Goal: Check status: Check status

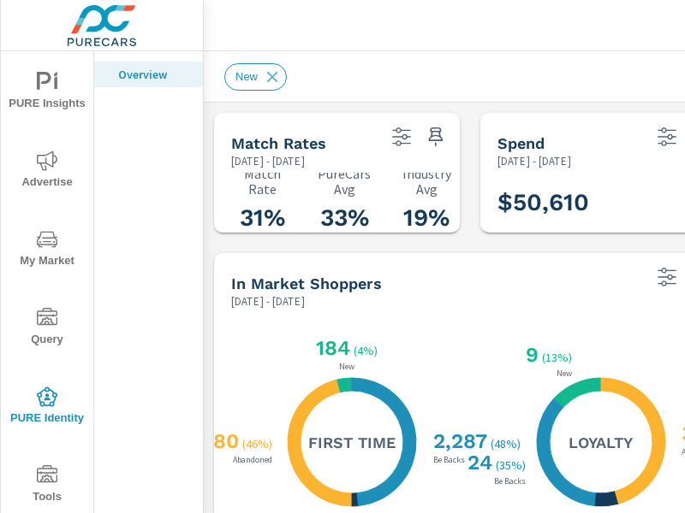
scroll to position [201, 0]
